Goal: Use online tool/utility: Utilize a website feature to perform a specific function

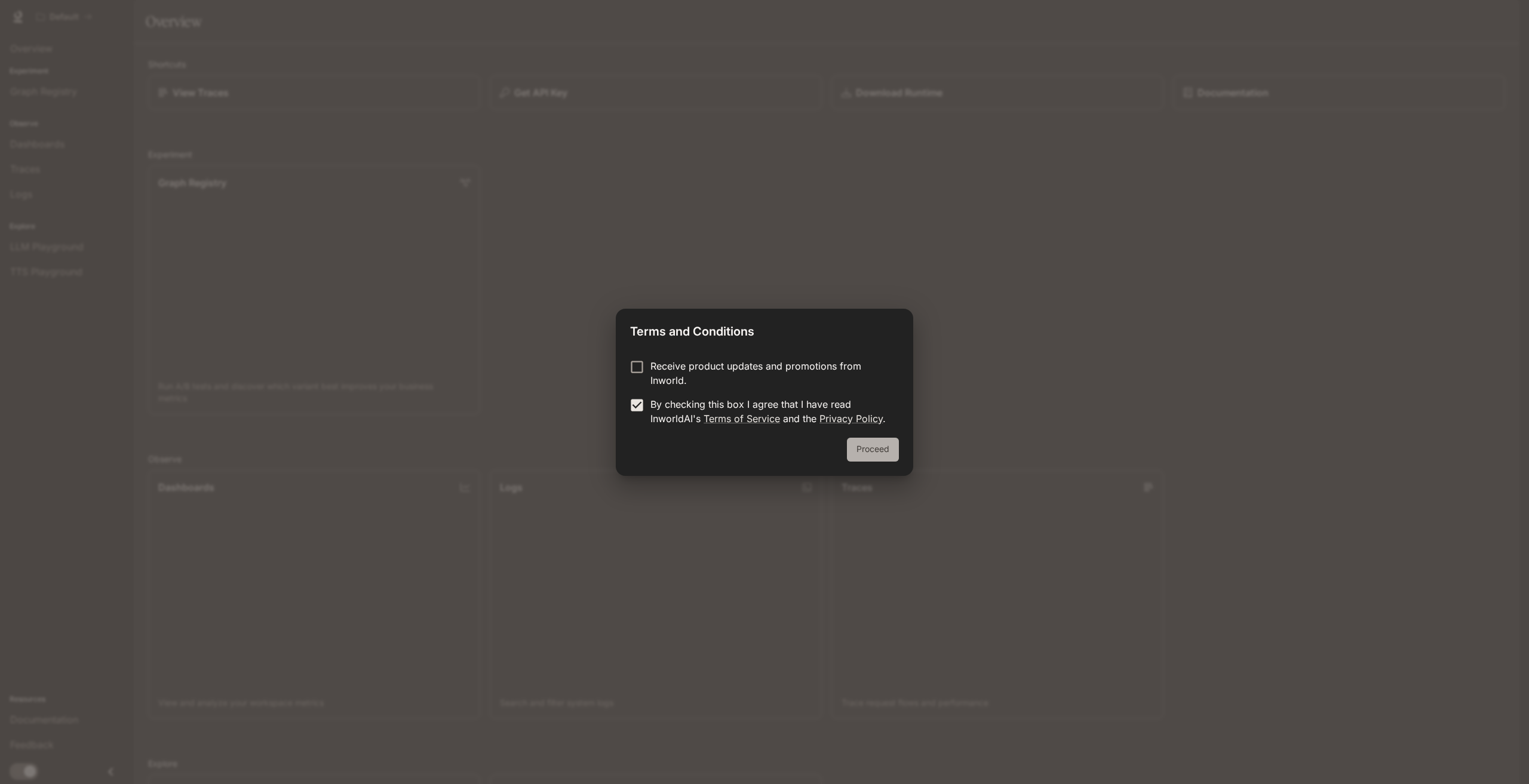
click at [857, 450] on button "Proceed" at bounding box center [873, 449] width 52 height 24
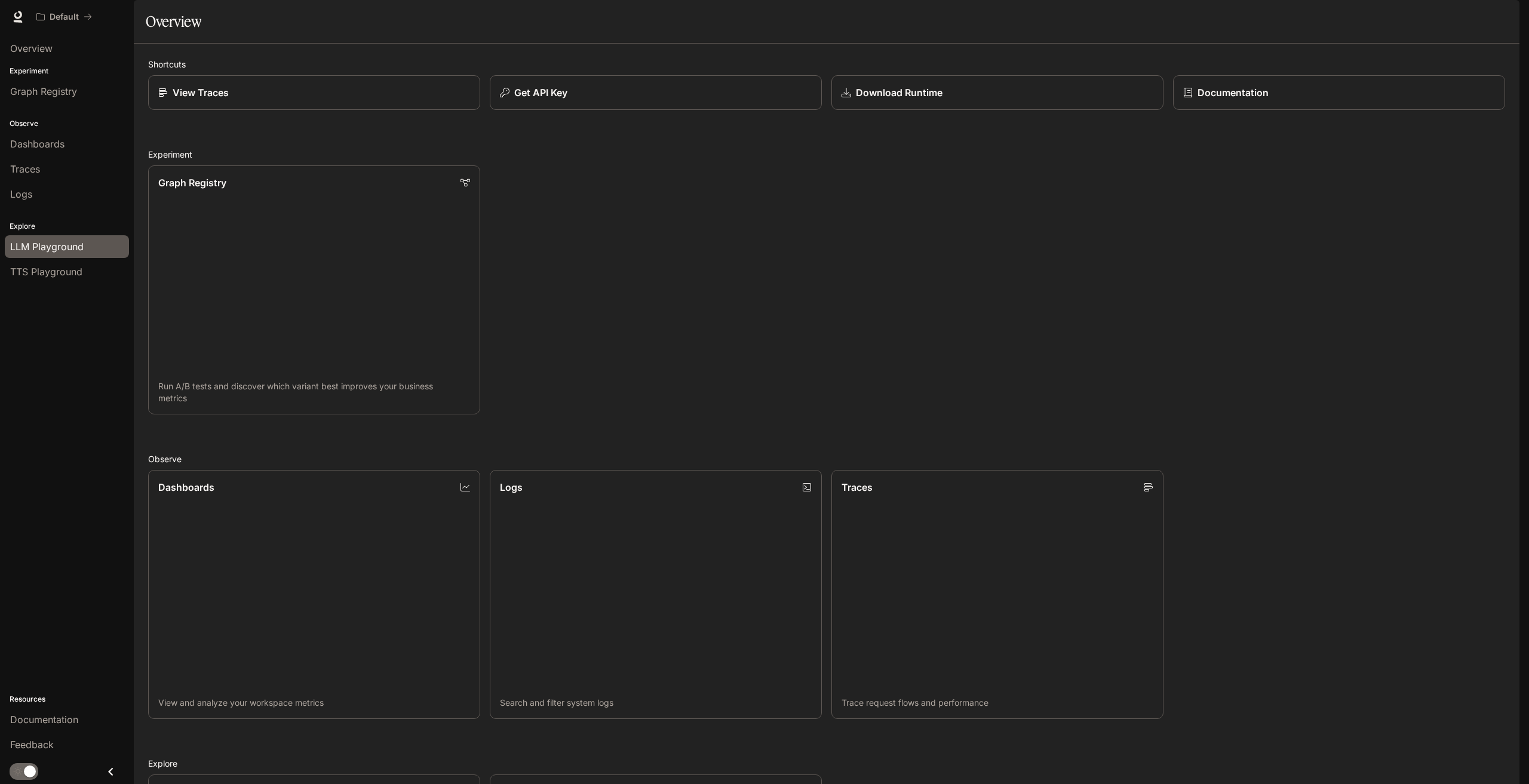
click at [76, 244] on span "LLM Playground" at bounding box center [47, 247] width 73 height 14
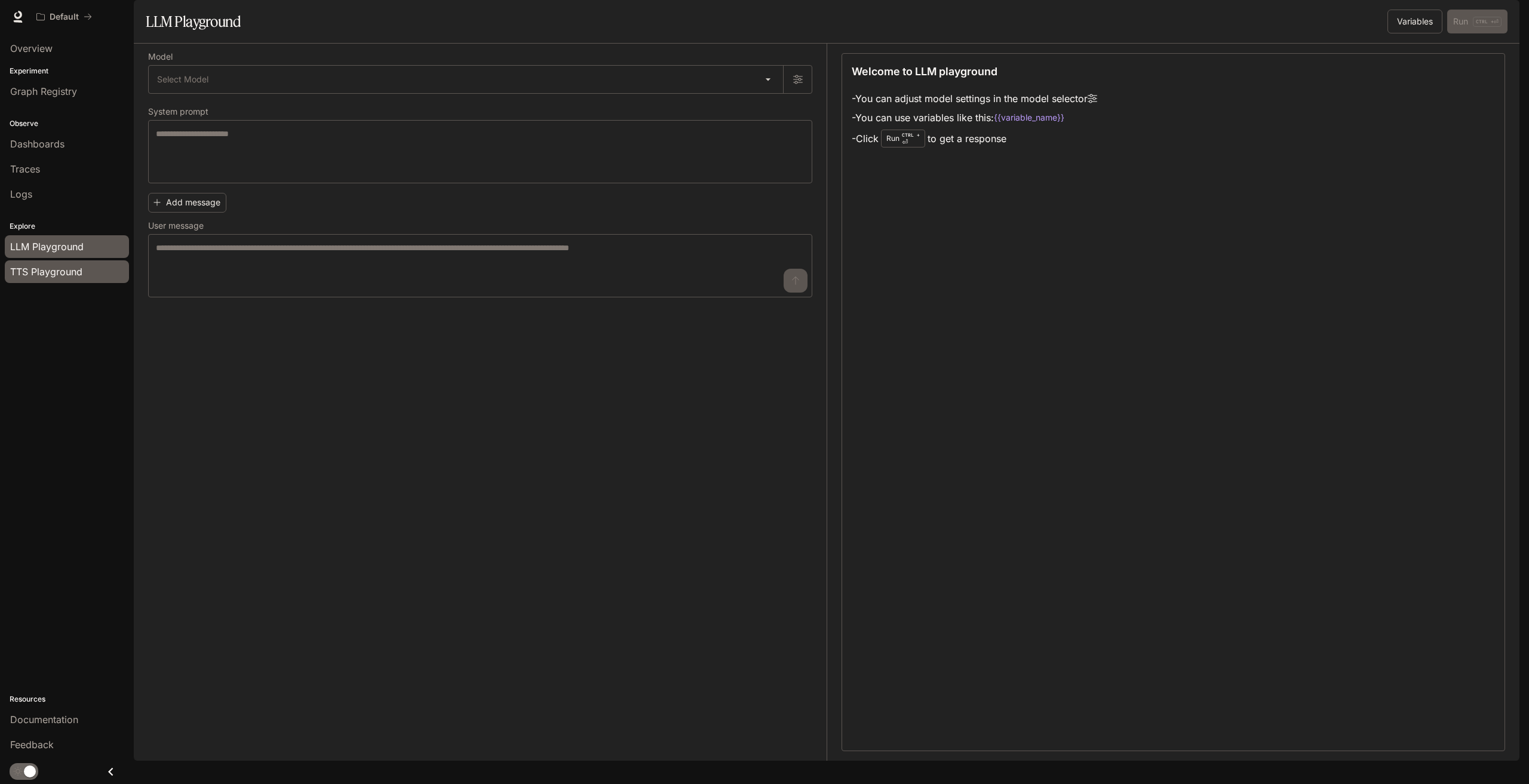
click at [57, 271] on span "TTS Playground" at bounding box center [46, 272] width 72 height 14
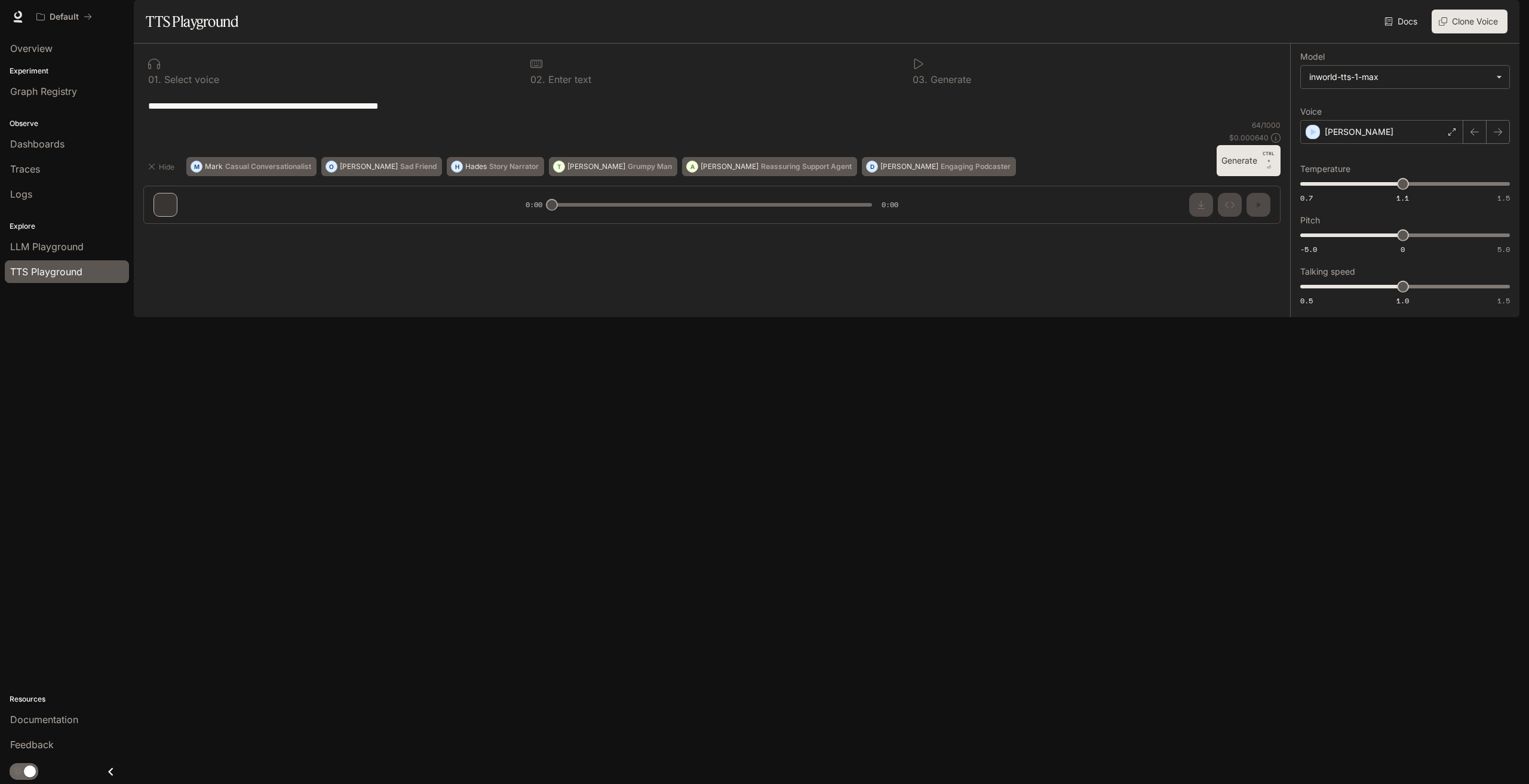
click at [452, 113] on textarea "**********" at bounding box center [711, 105] width 1127 height 14
click at [92, 241] on div "LLM Playground" at bounding box center [66, 247] width 113 height 14
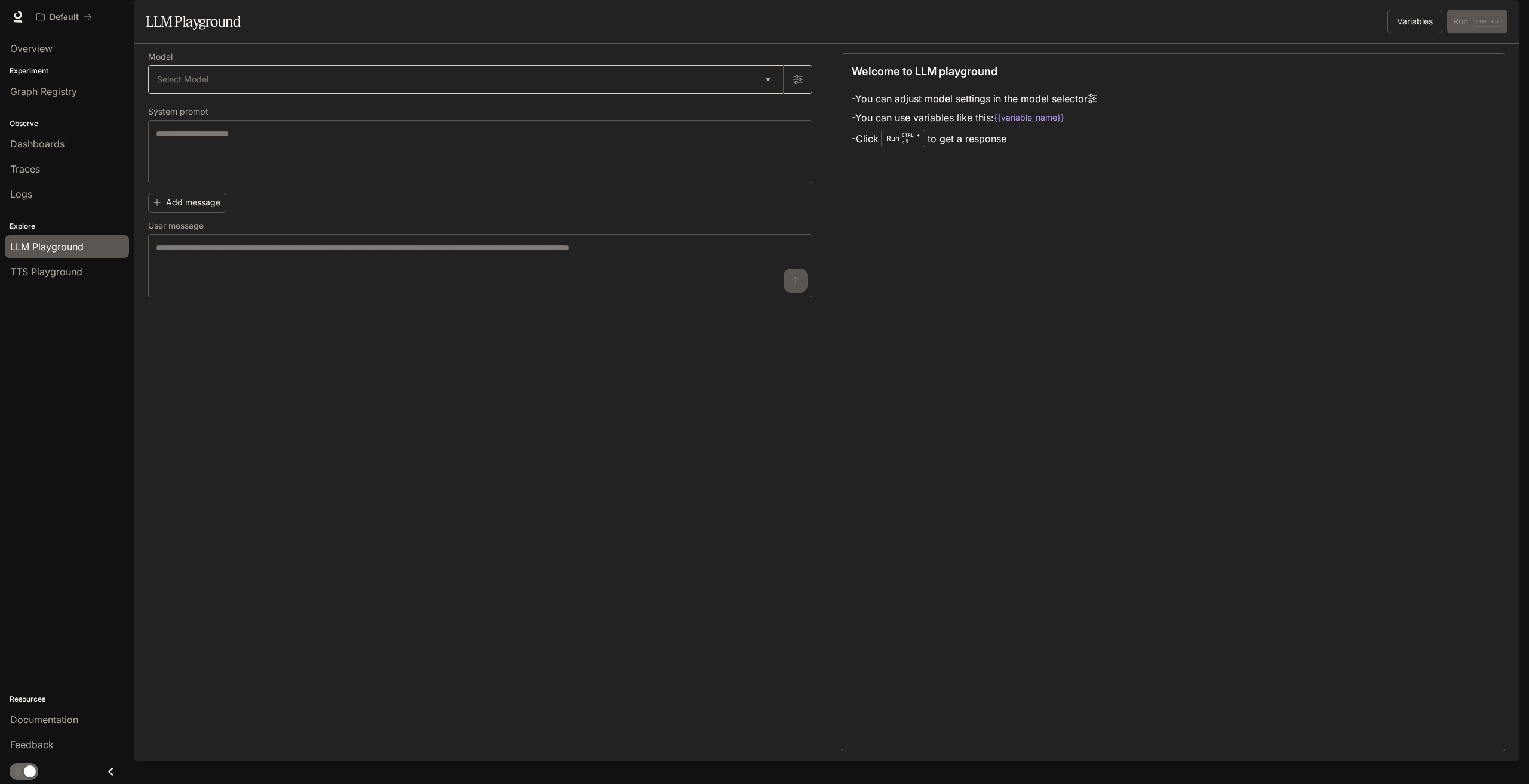
click at [519, 119] on body "Skip to main content Default Documentation Documentation Portal Overview Experi…" at bounding box center [764, 392] width 1529 height 784
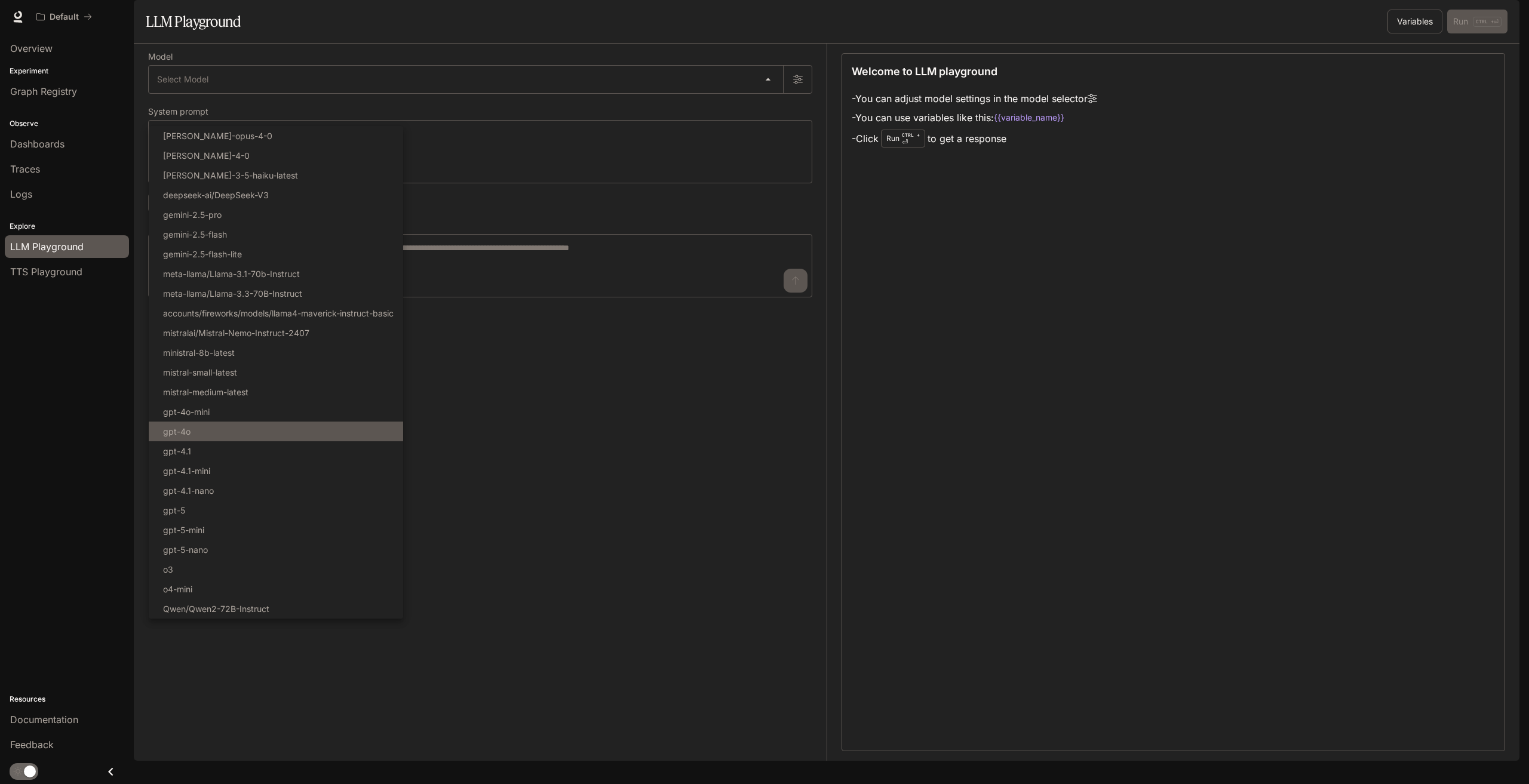
click at [241, 430] on li "gpt-4o" at bounding box center [276, 432] width 254 height 20
type input "******"
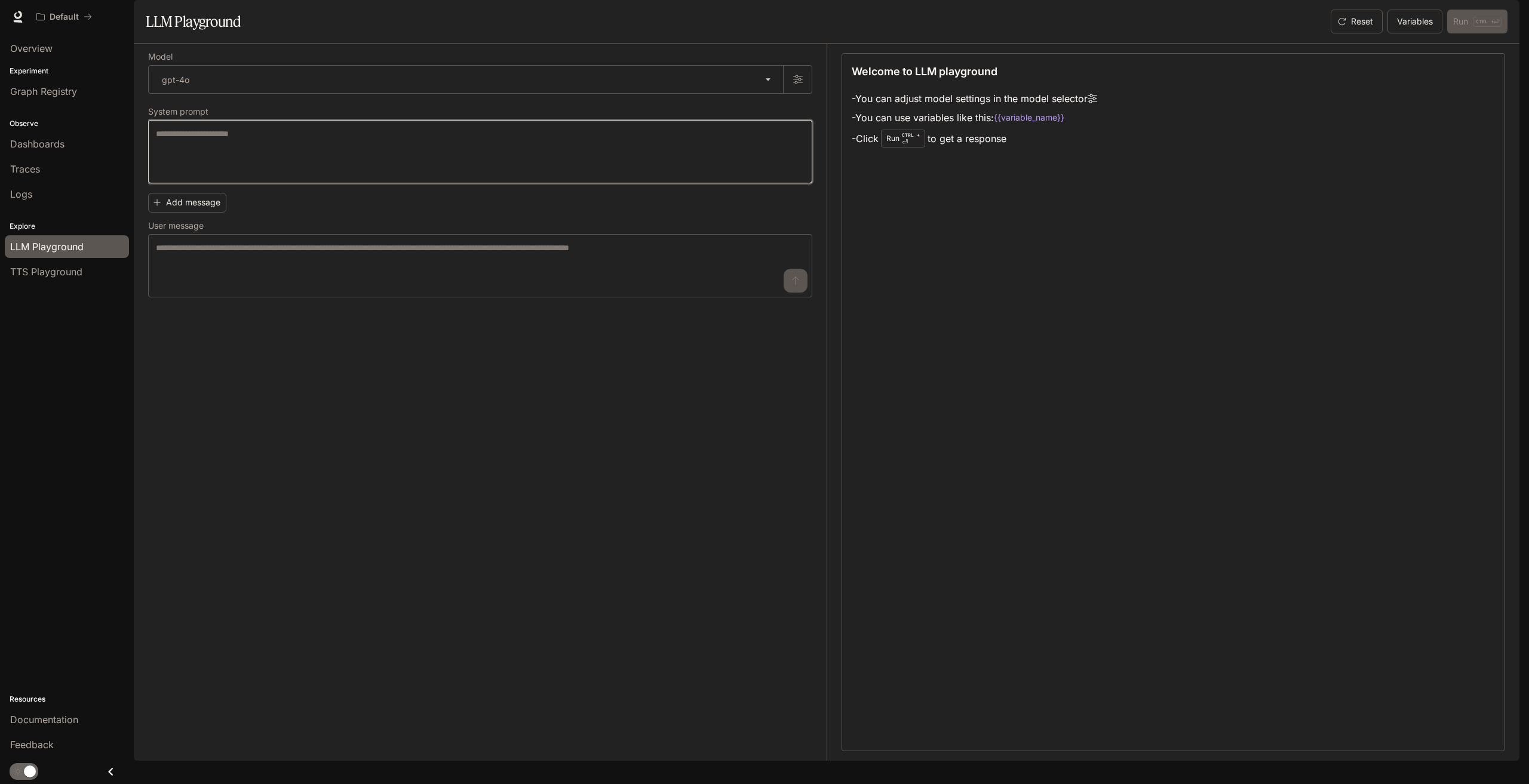
click at [300, 160] on textarea at bounding box center [480, 151] width 649 height 48
type textarea "*"
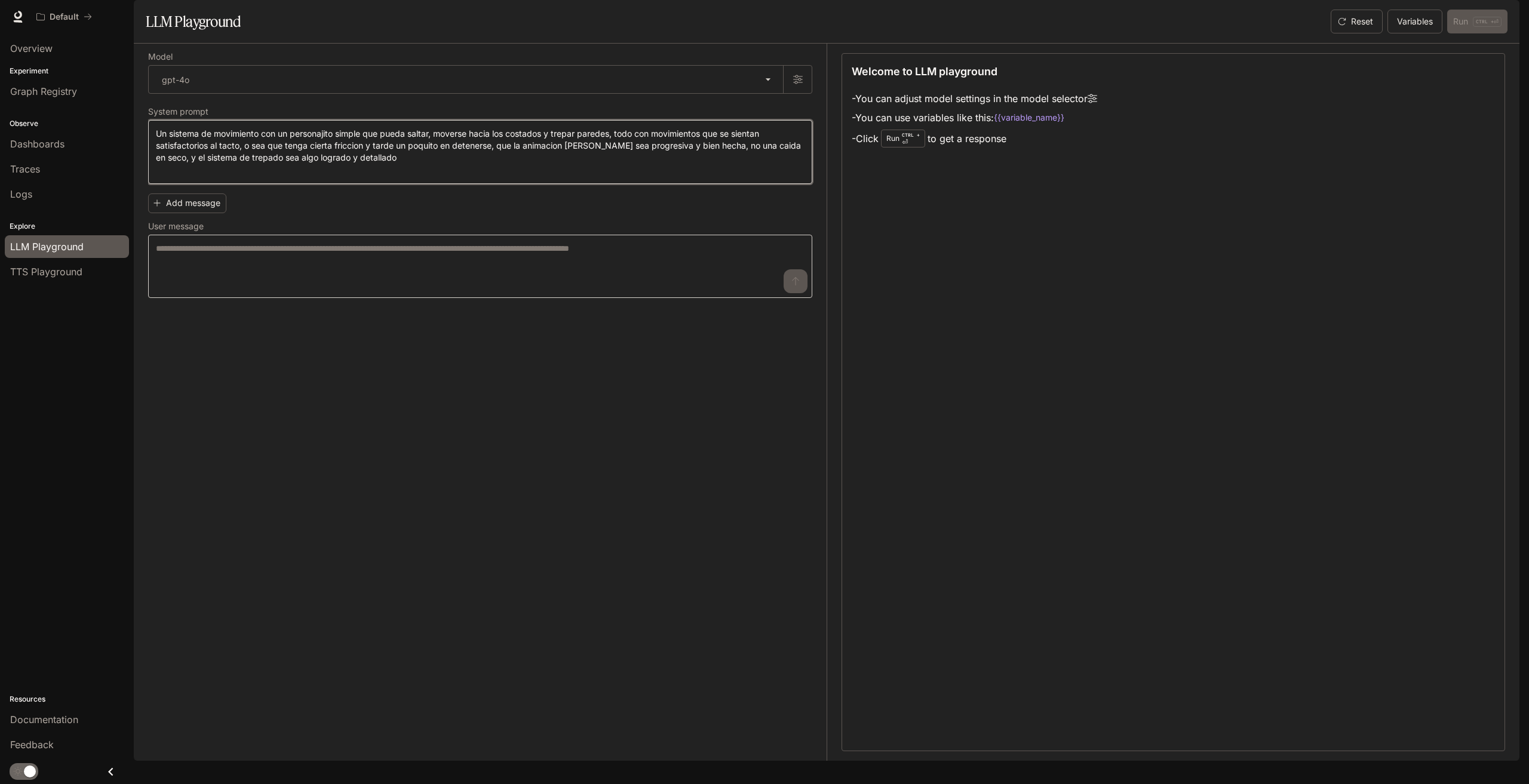
type textarea "**********"
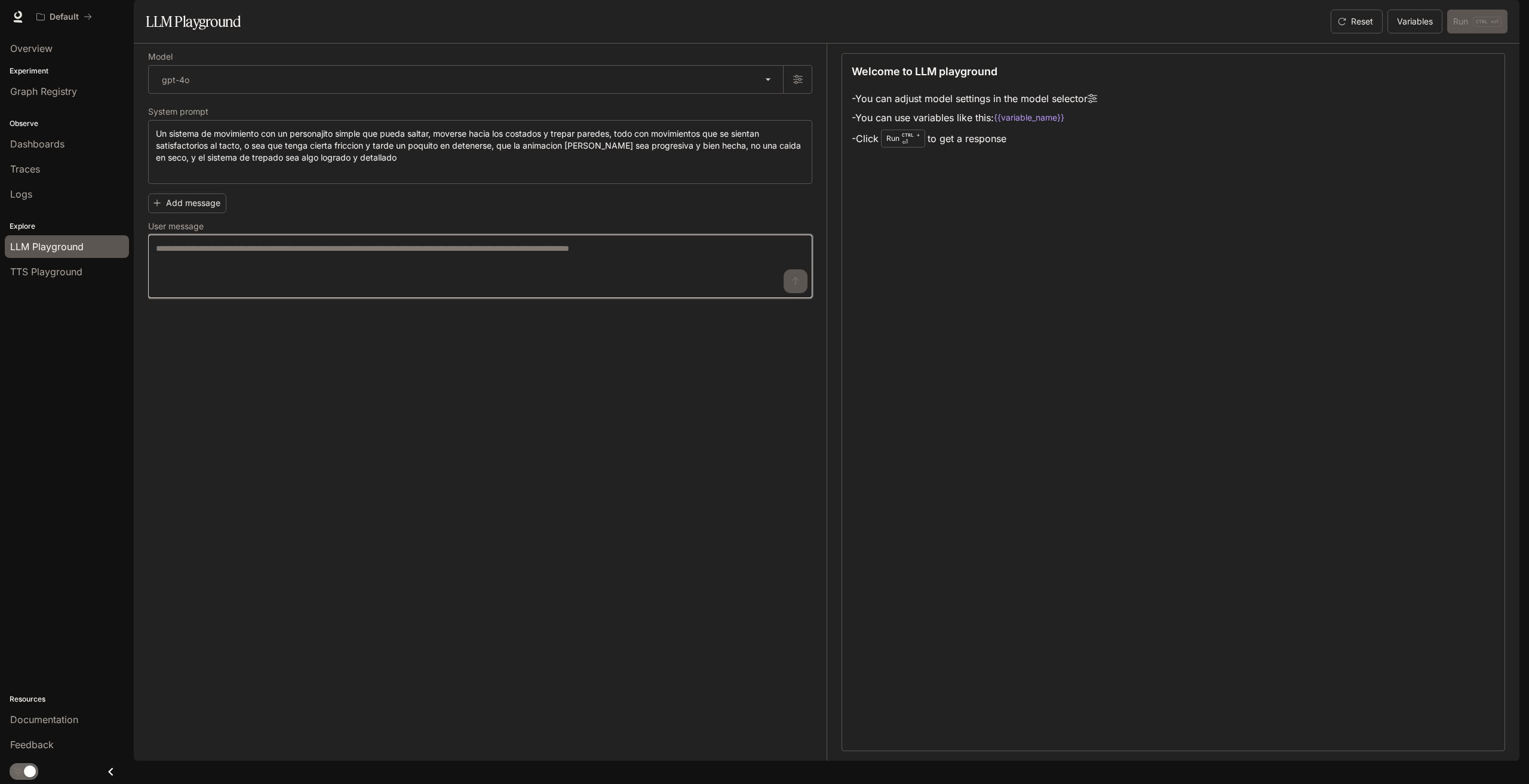
click at [239, 290] on textarea at bounding box center [480, 266] width 649 height 48
click at [1481, 33] on div "Reset Variables Run CTRL + ⏎" at bounding box center [1416, 22] width 181 height 24
click at [793, 84] on icon "button" at bounding box center [798, 79] width 10 height 10
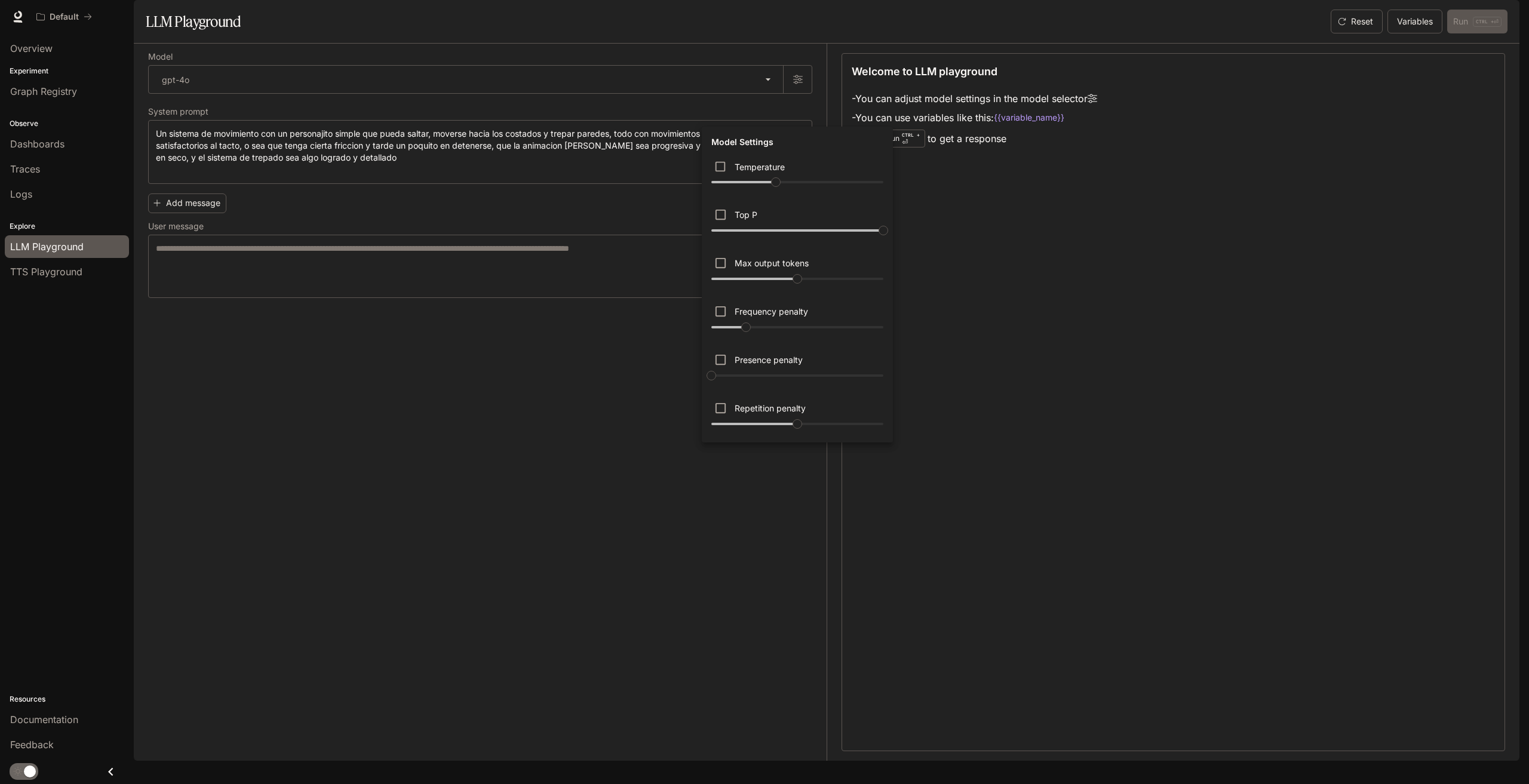
click at [515, 504] on div at bounding box center [764, 392] width 1529 height 784
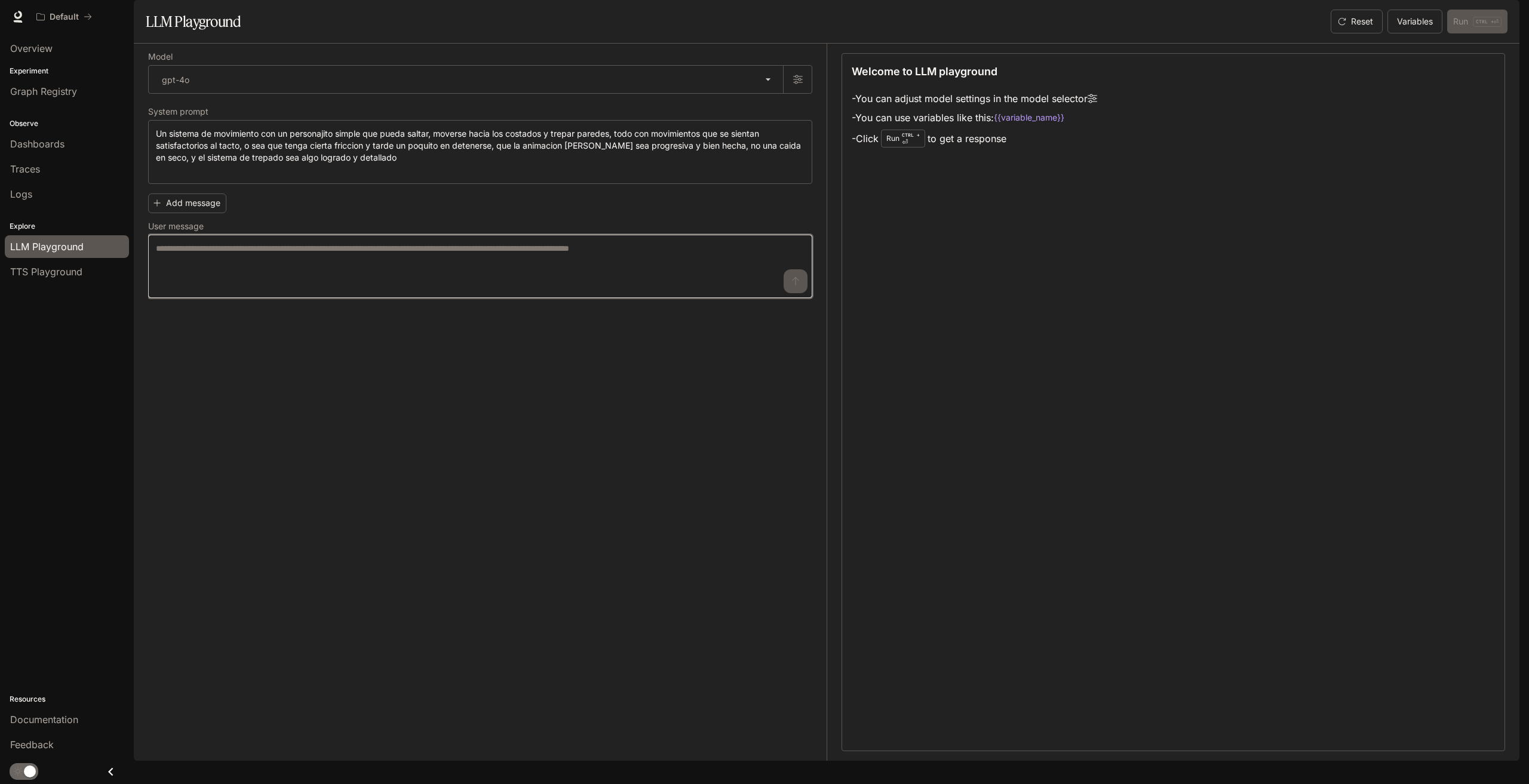
click at [200, 277] on textarea at bounding box center [480, 266] width 649 height 48
type textarea "*"
click at [210, 213] on button "Add message" at bounding box center [187, 203] width 78 height 20
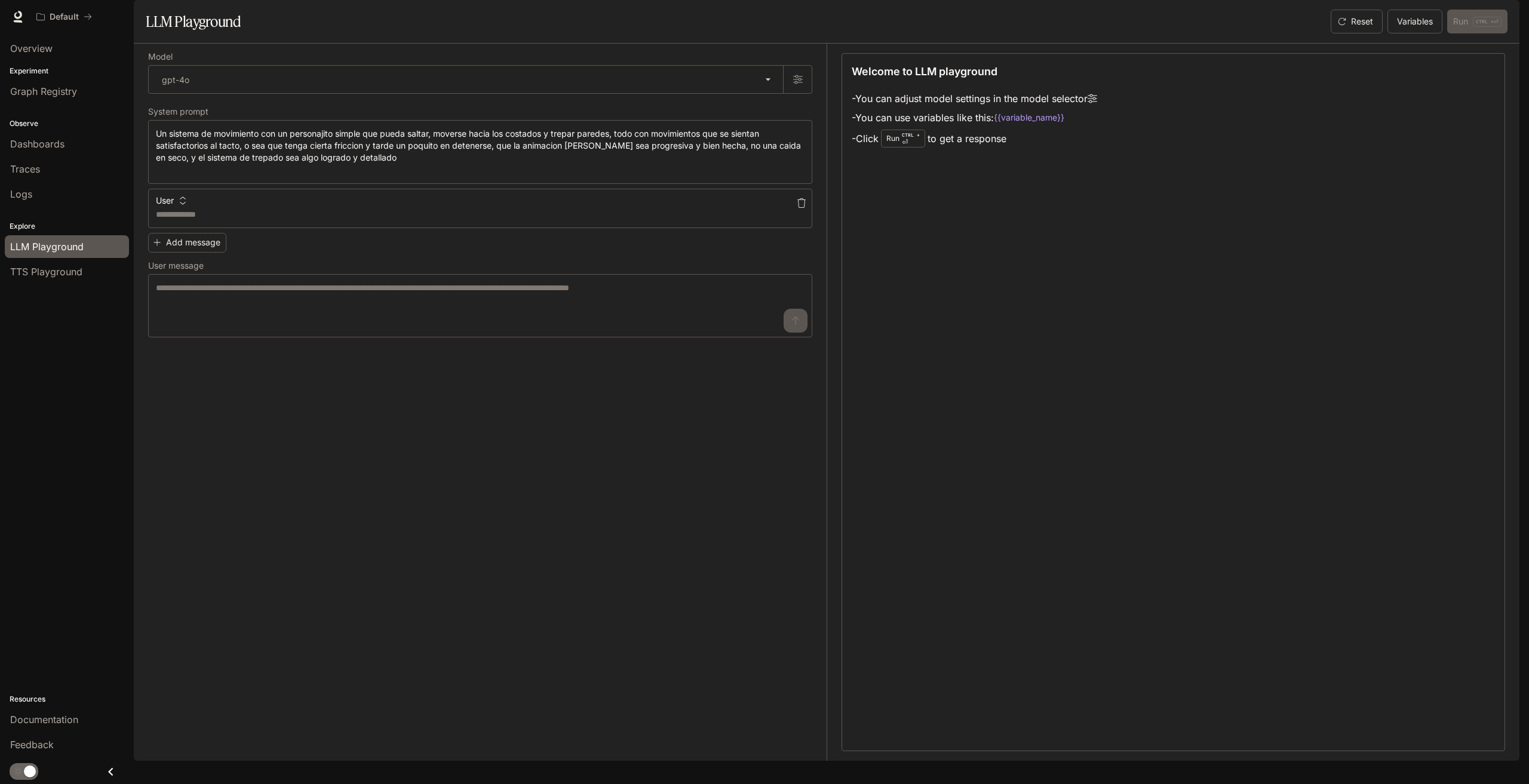
click at [795, 213] on button "button" at bounding box center [801, 202] width 19 height 19
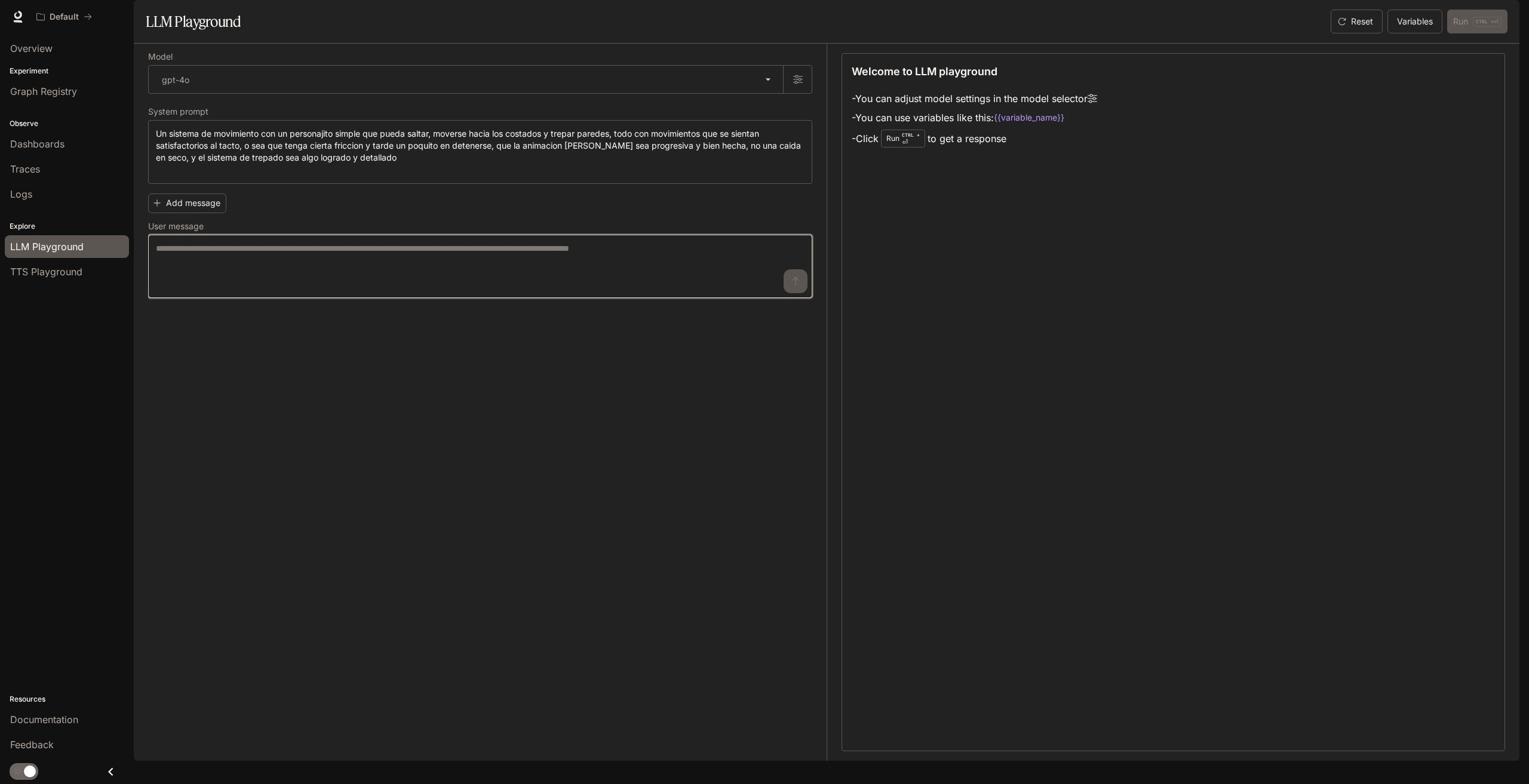
click at [238, 282] on textarea at bounding box center [480, 266] width 649 height 48
type textarea "**********"
click at [1473, 27] on p "CTRL + ⏎" at bounding box center [1487, 22] width 29 height 10
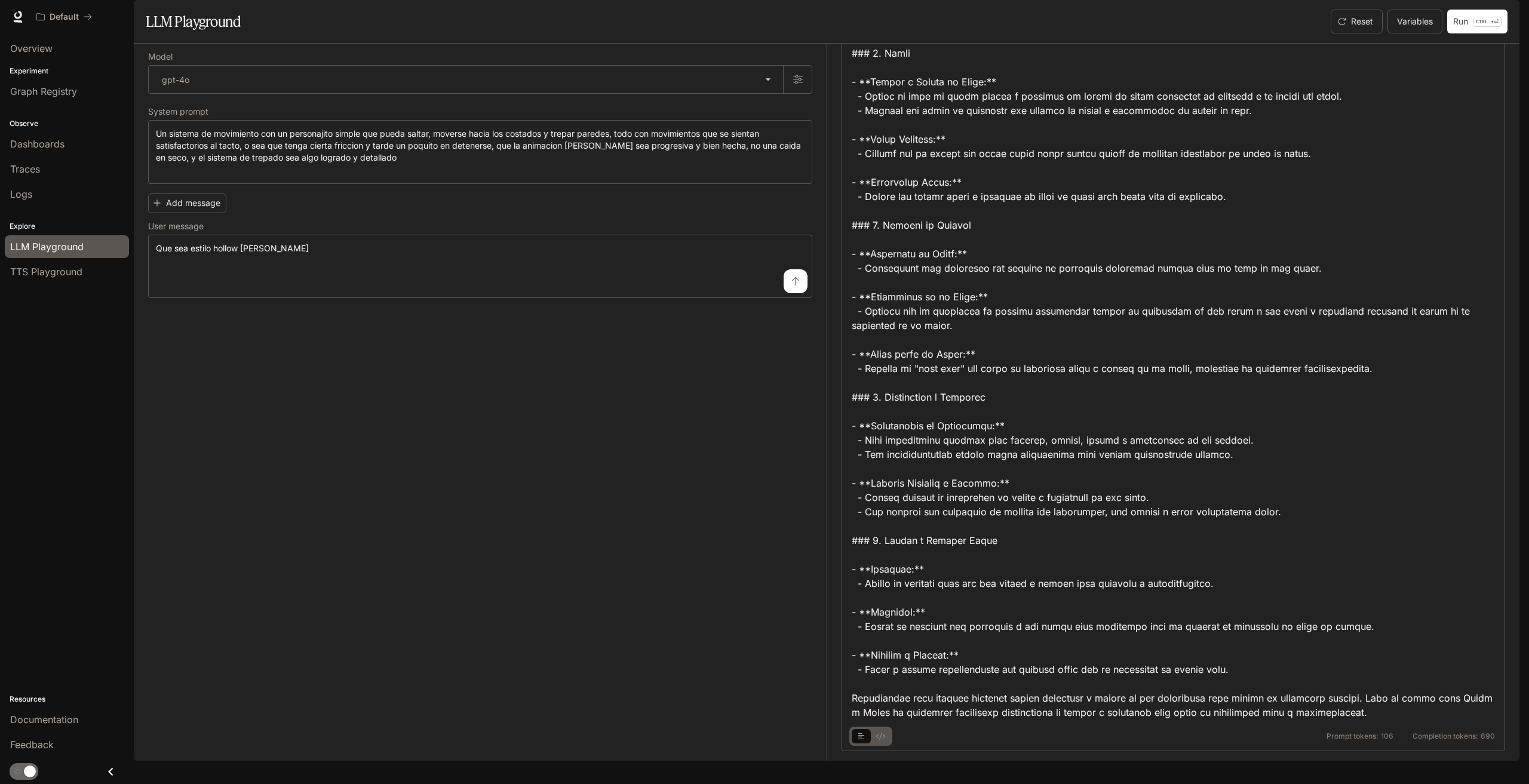
scroll to position [263, 0]
click at [875, 746] on button "basic tabs example" at bounding box center [880, 736] width 19 height 19
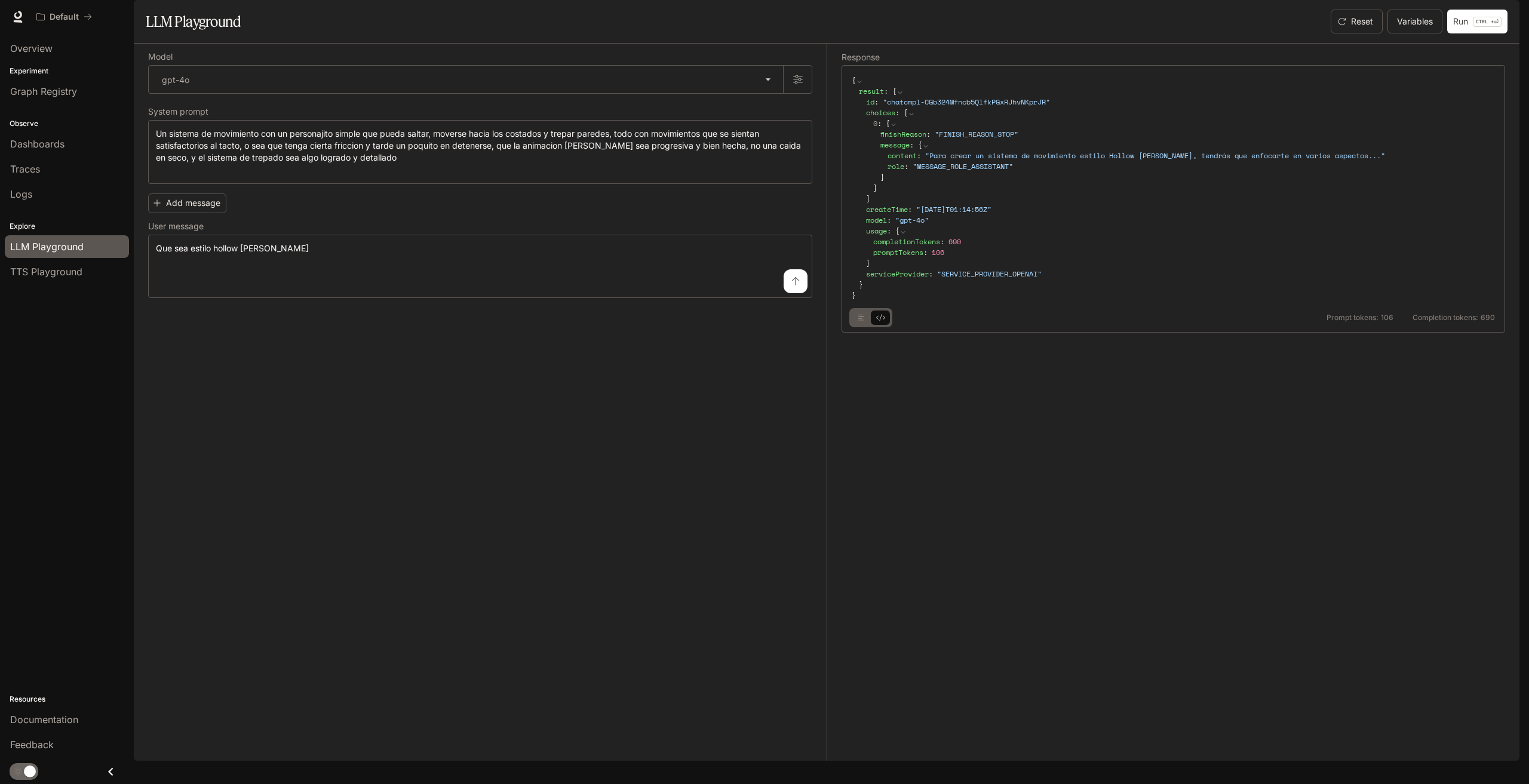
scroll to position [0, 0]
click at [875, 327] on button "basic tabs example" at bounding box center [880, 317] width 19 height 19
click at [865, 327] on button "basic tabs example" at bounding box center [861, 317] width 19 height 19
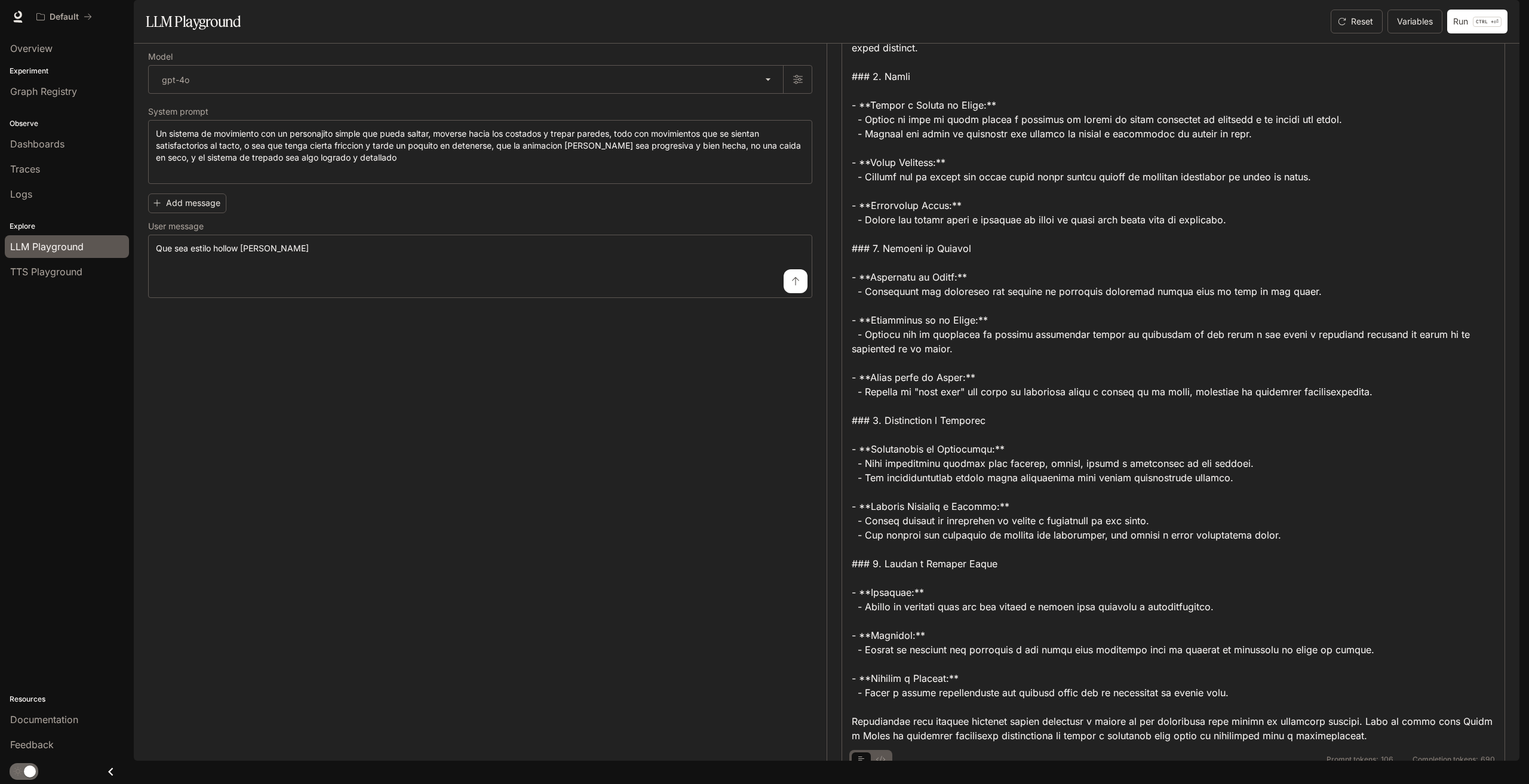
scroll to position [263, 0]
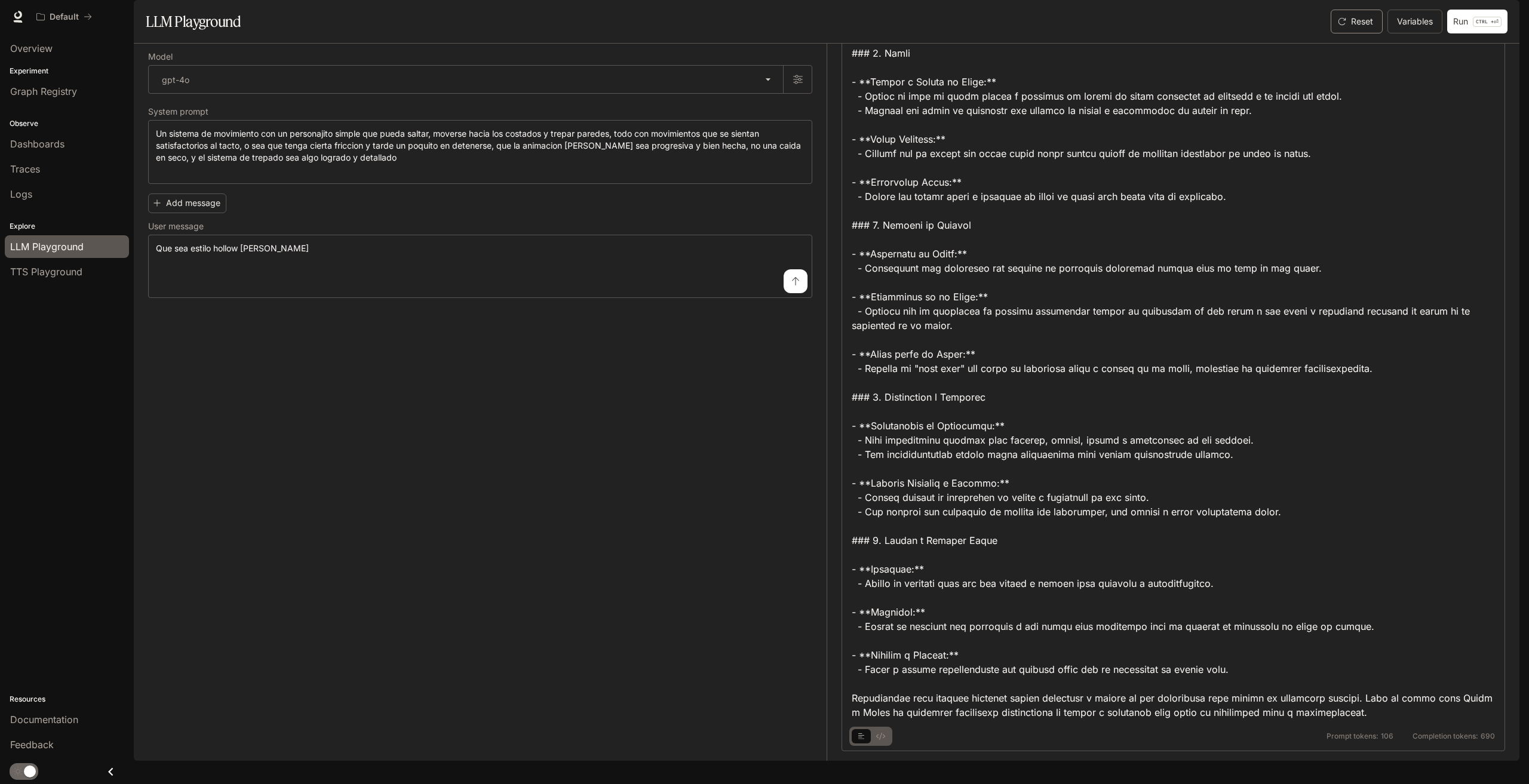
click at [1370, 33] on button "Reset" at bounding box center [1356, 22] width 52 height 24
